Goal: Find specific page/section: Find specific page/section

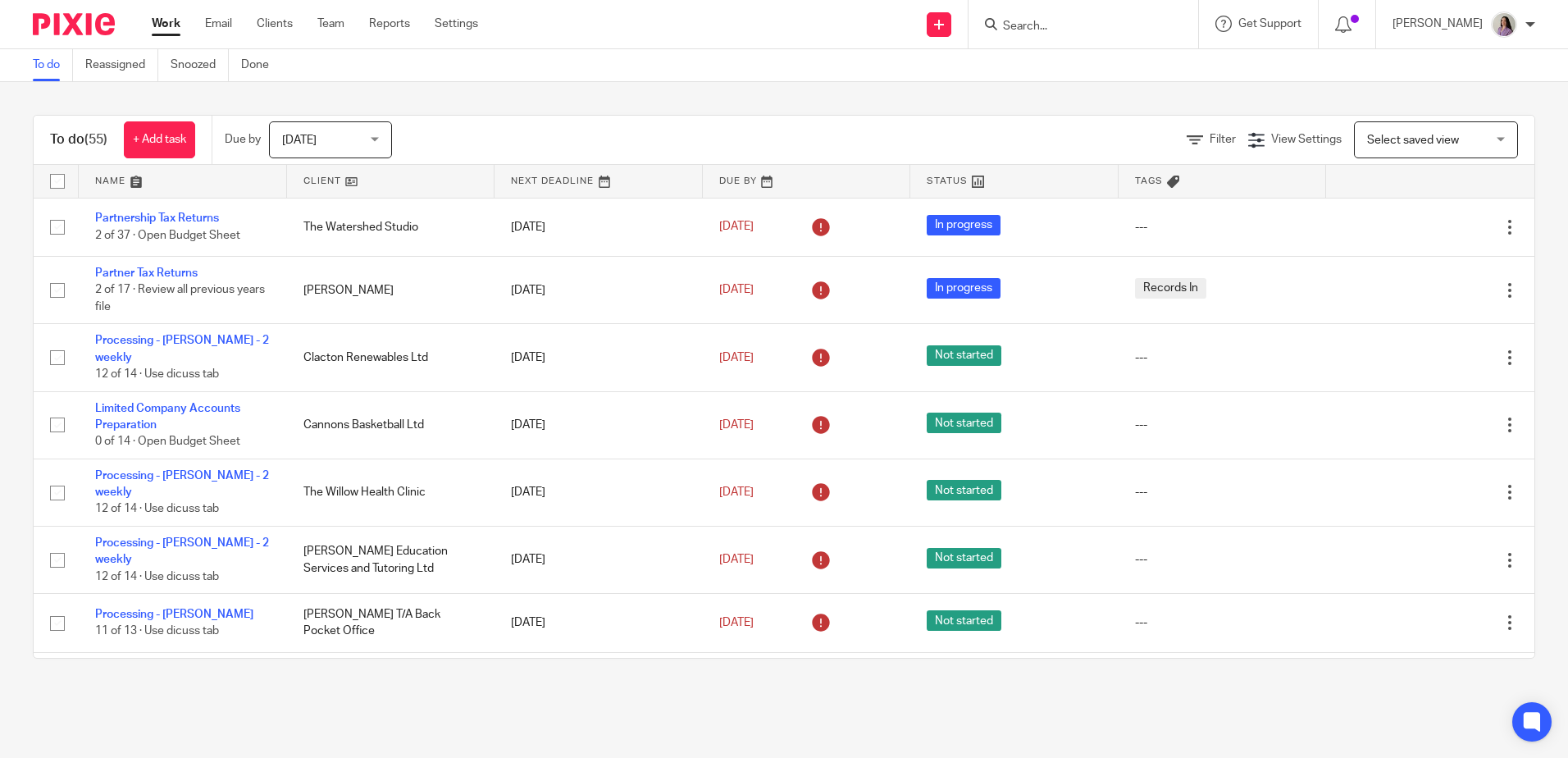
click at [1123, 9] on div at bounding box center [1083, 24] width 230 height 48
click at [1121, 26] on input "Search" at bounding box center [1074, 27] width 148 height 15
type input "stt"
click at [1115, 59] on link at bounding box center [1136, 71] width 277 height 38
